Goal: Information Seeking & Learning: Learn about a topic

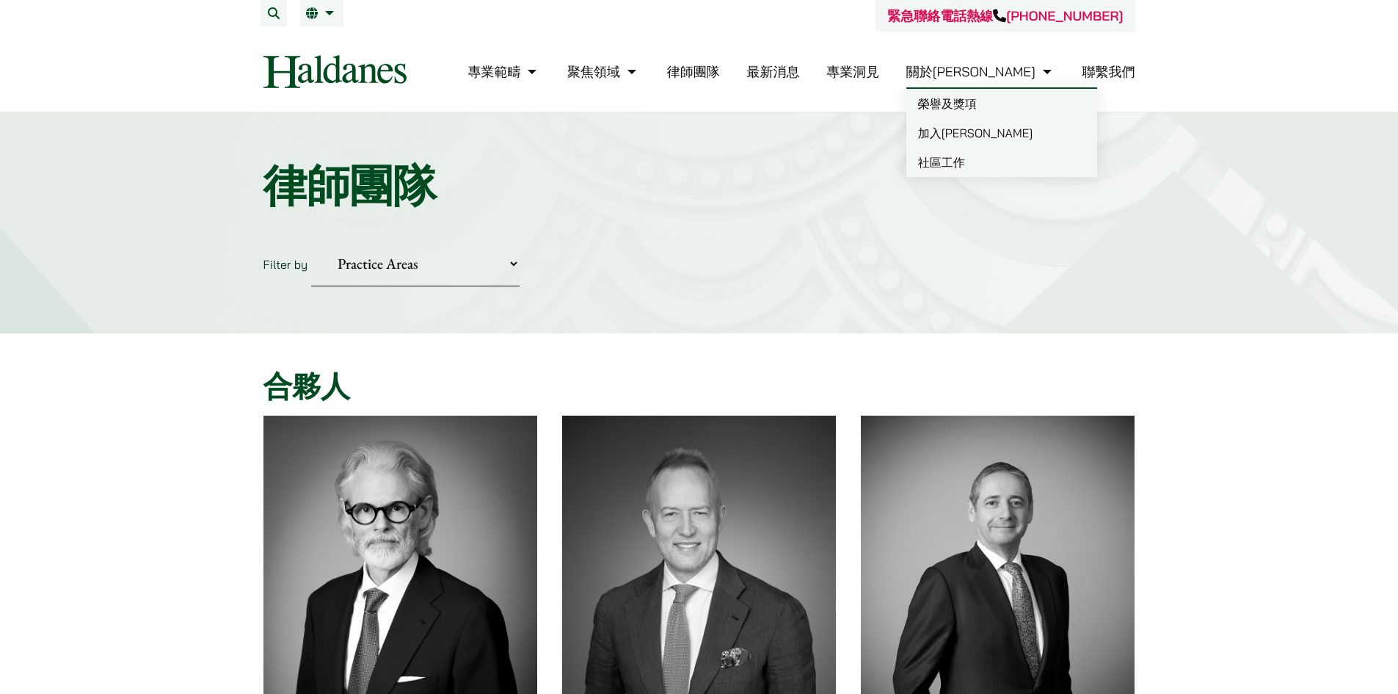
click at [1017, 74] on link "關於[PERSON_NAME]" at bounding box center [980, 71] width 149 height 17
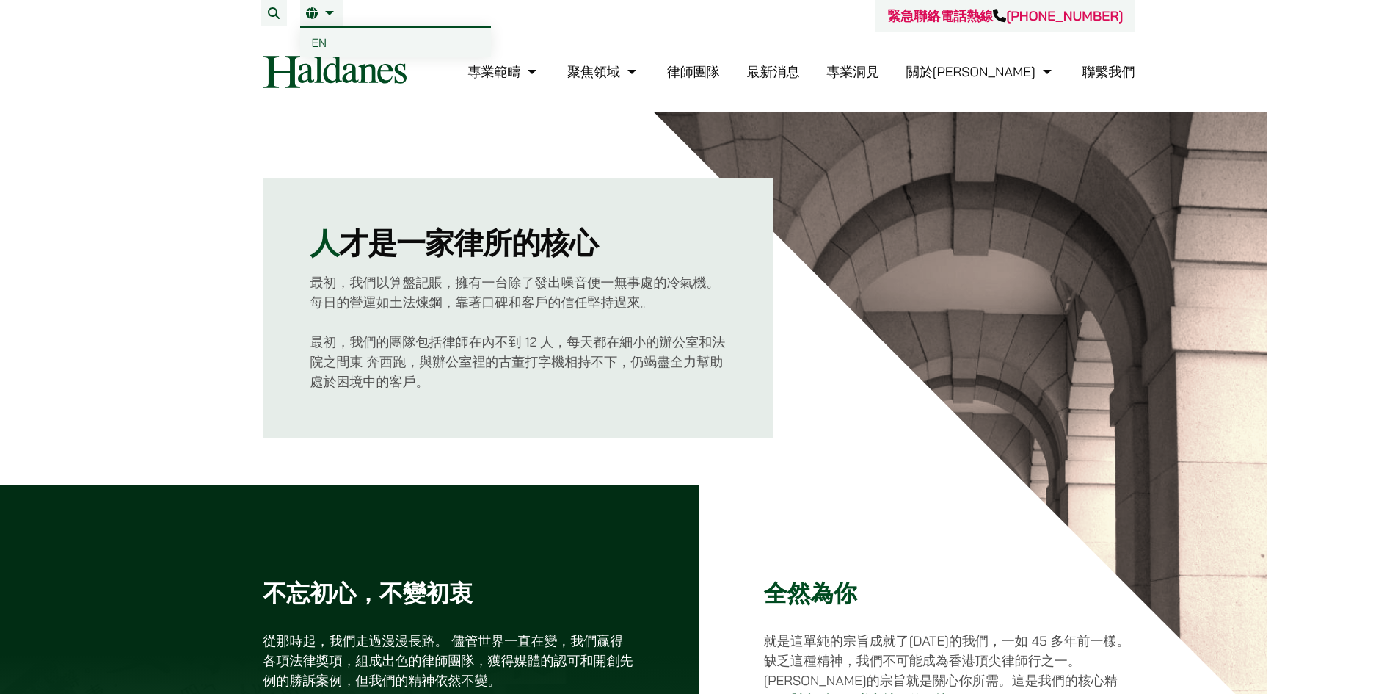
click at [316, 40] on span "EN" at bounding box center [319, 42] width 15 height 15
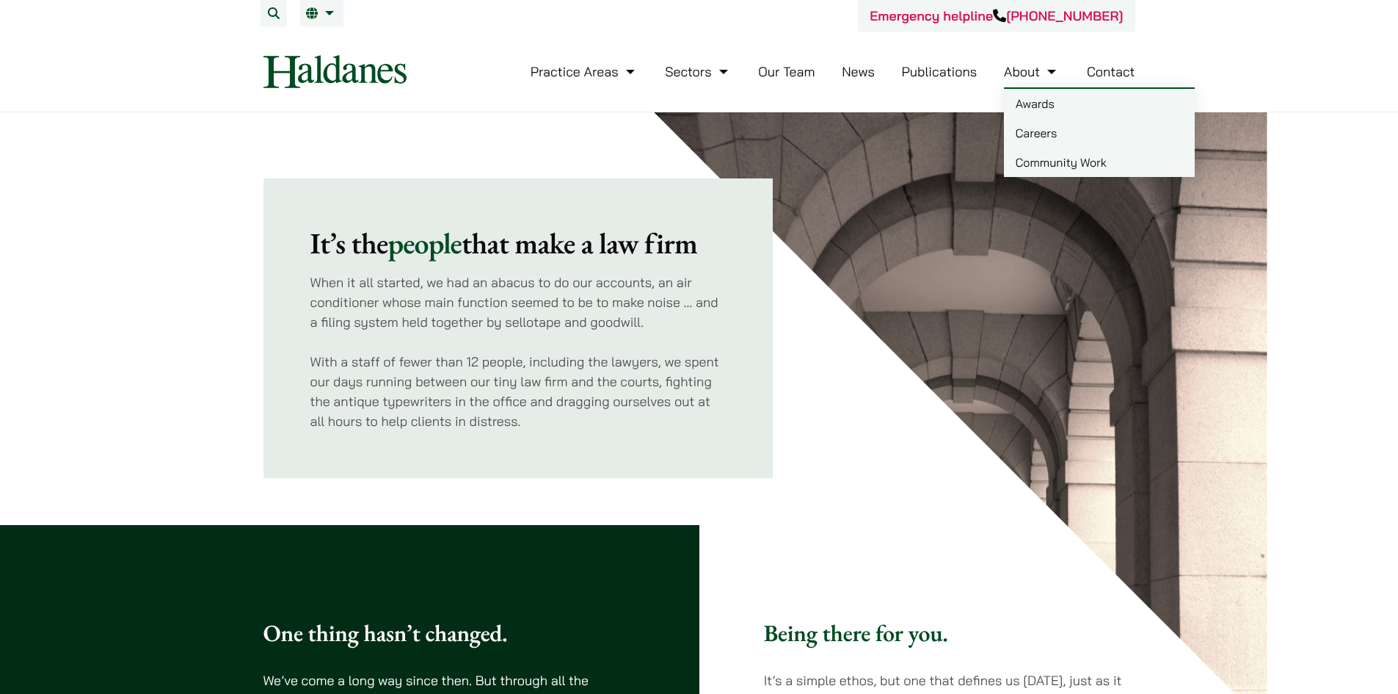
click at [1036, 133] on link "Careers" at bounding box center [1099, 132] width 191 height 29
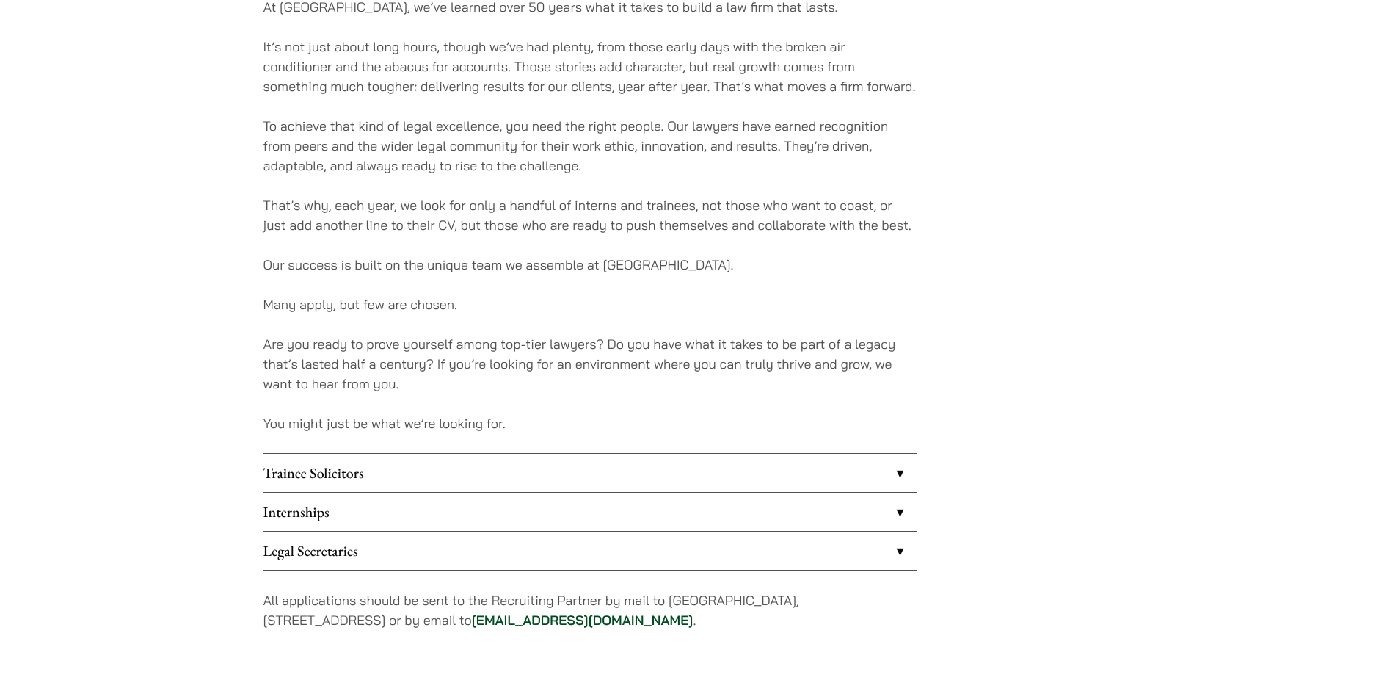
scroll to position [954, 0]
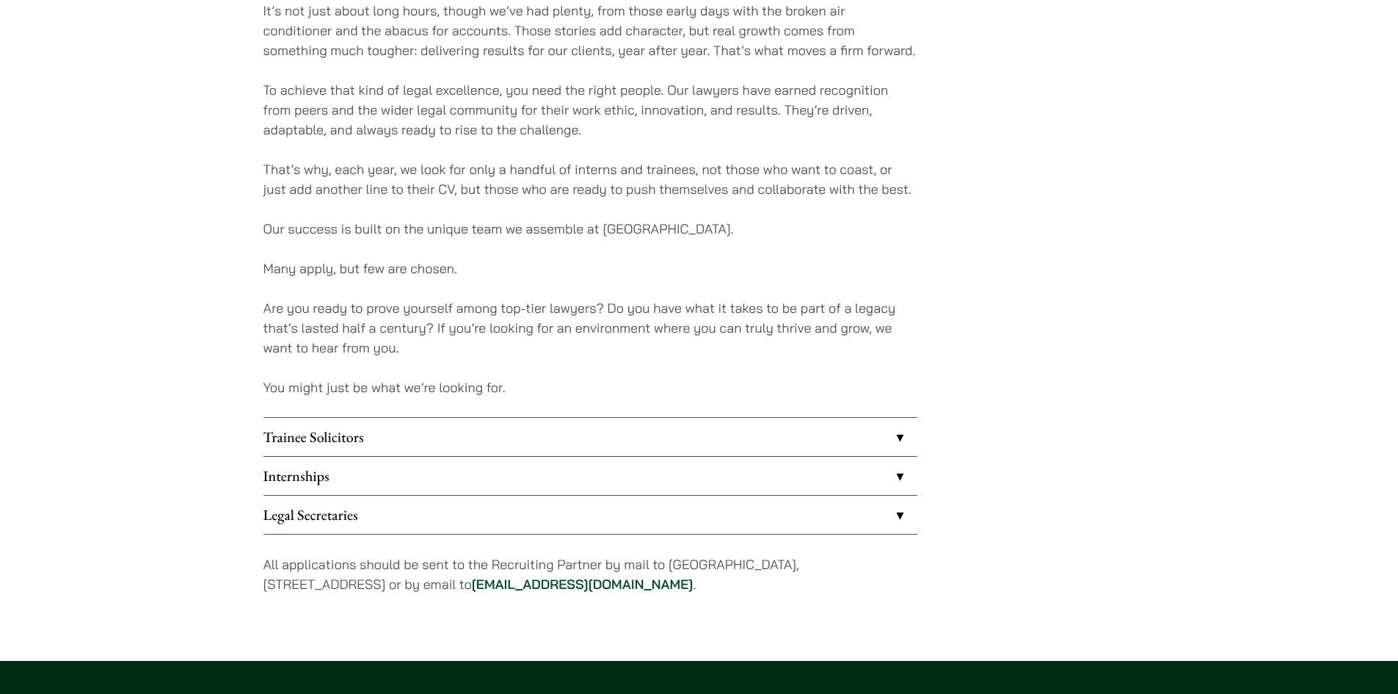
click at [896, 514] on link "Legal Secretaries" at bounding box center [590, 514] width 654 height 38
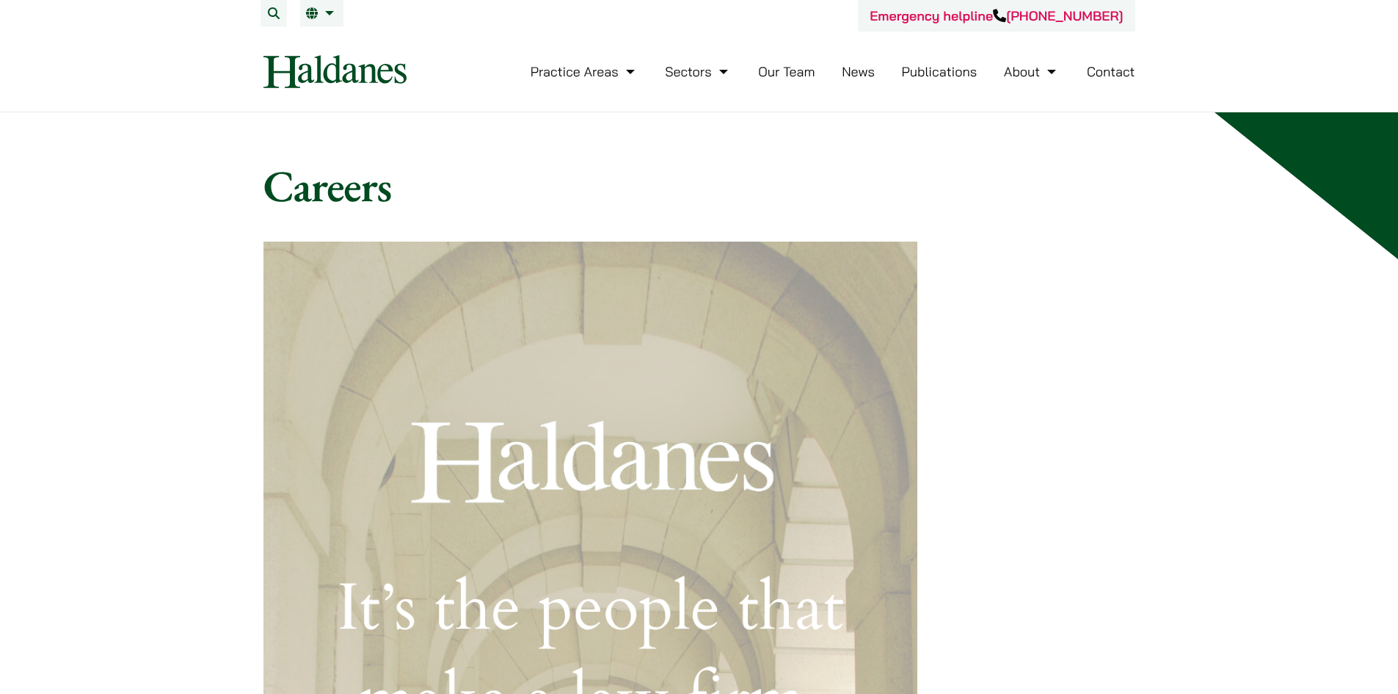
click at [796, 71] on link "Our Team" at bounding box center [786, 71] width 57 height 17
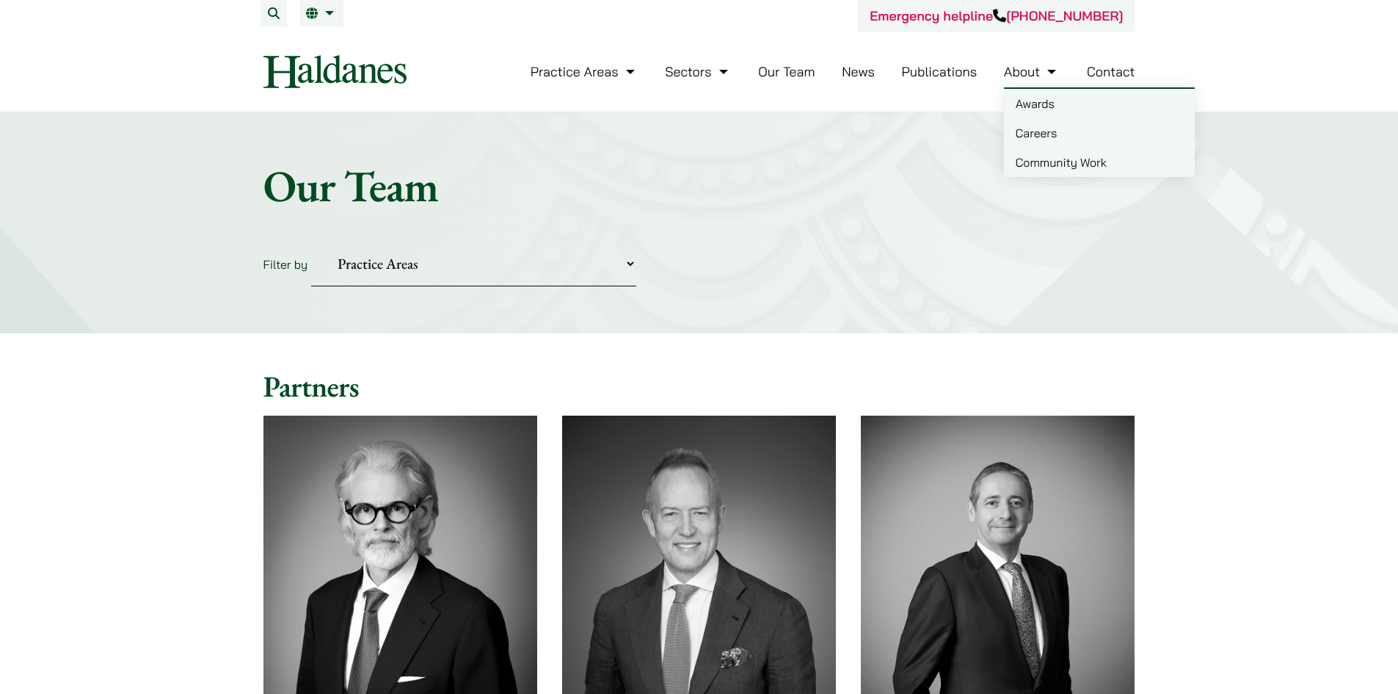
click at [1019, 72] on link "About" at bounding box center [1032, 71] width 56 height 17
